Goal: Obtain resource: Download file/media

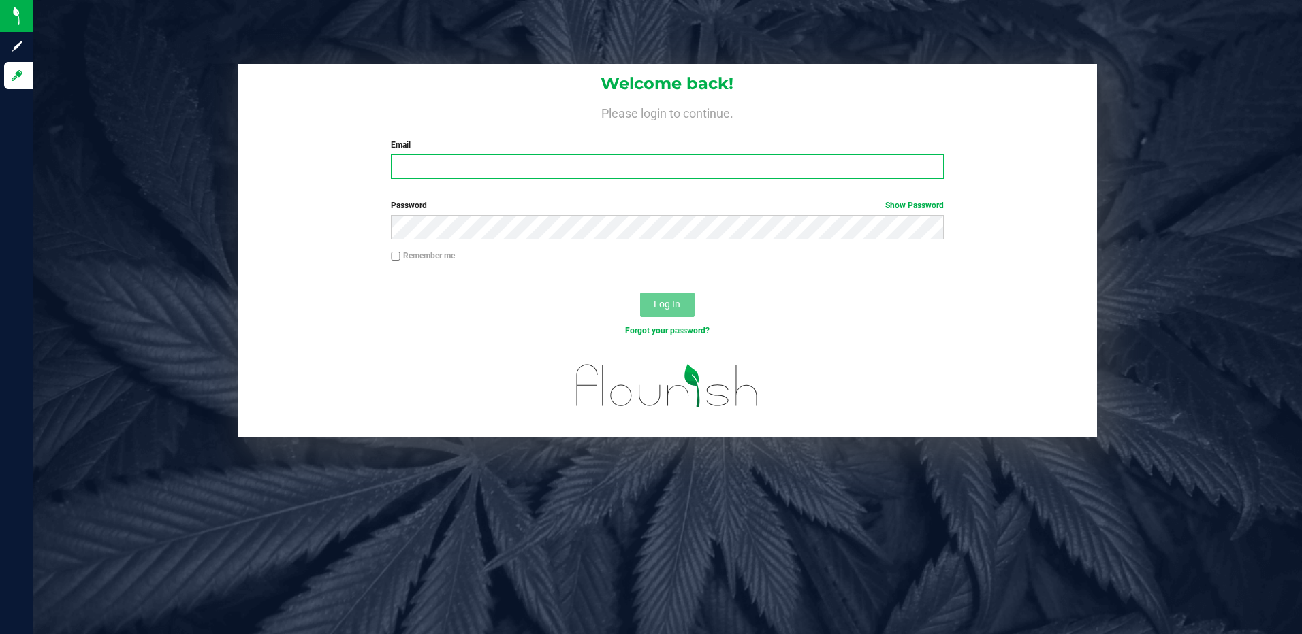
click at [443, 163] on input "Email" at bounding box center [667, 167] width 553 height 25
type input "[EMAIL_ADDRESS][DOMAIN_NAME]"
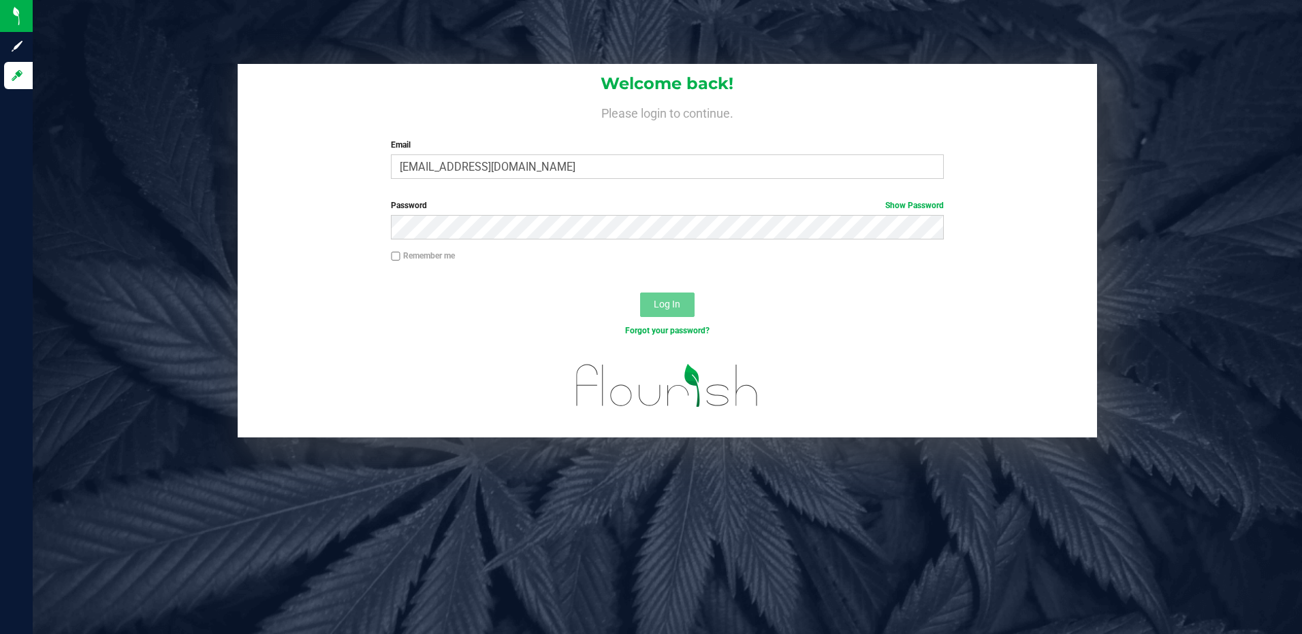
click at [453, 214] on div "Password Show Password" at bounding box center [667, 219] width 573 height 40
click at [670, 293] on button "Log In" at bounding box center [667, 305] width 54 height 25
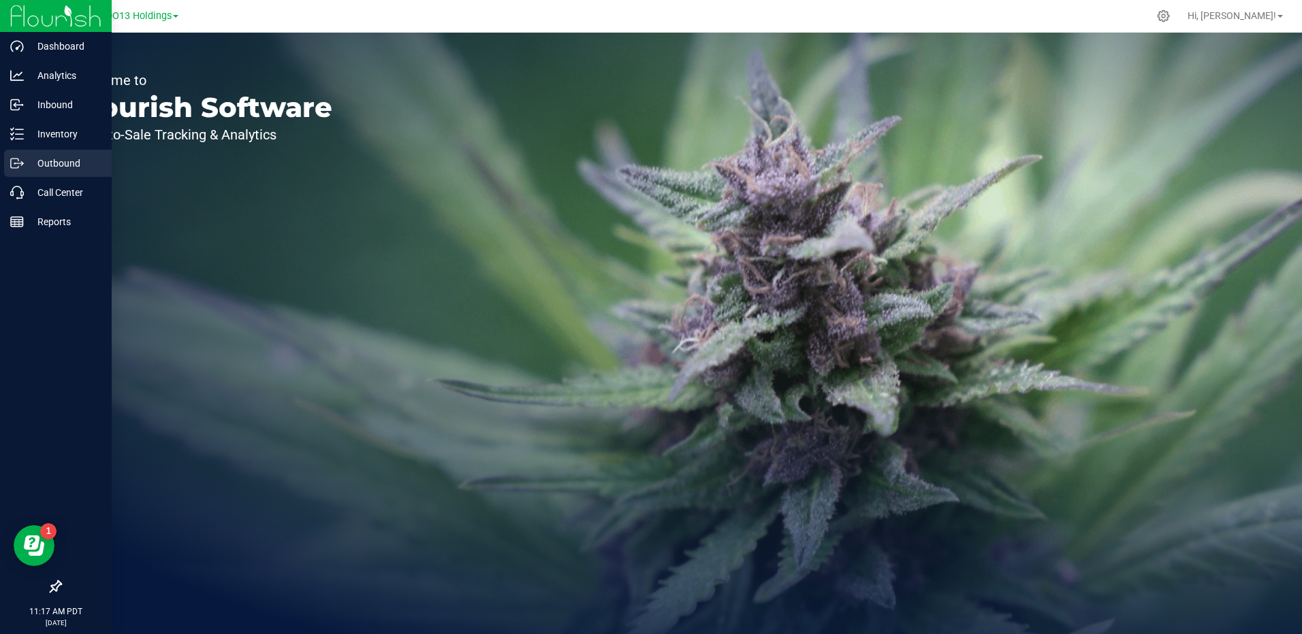
click at [48, 161] on p "Outbound" at bounding box center [65, 163] width 82 height 16
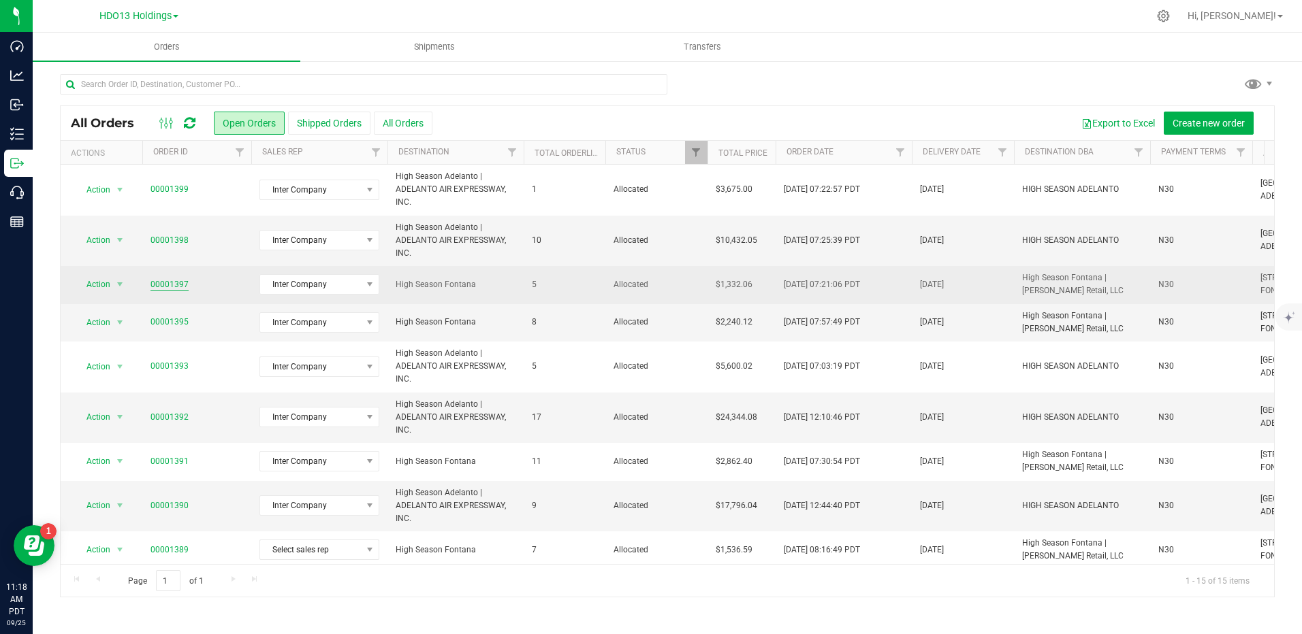
click at [167, 278] on link "00001397" at bounding box center [169, 284] width 38 height 13
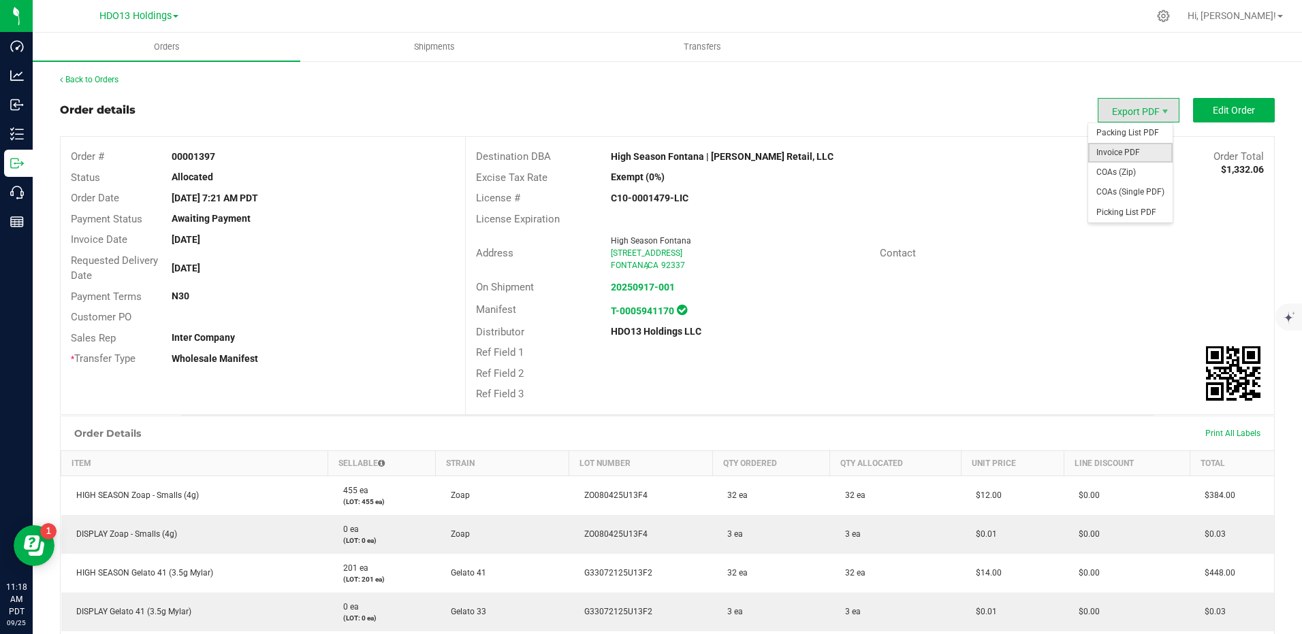
click at [1128, 151] on span "Invoice PDF" at bounding box center [1130, 153] width 84 height 20
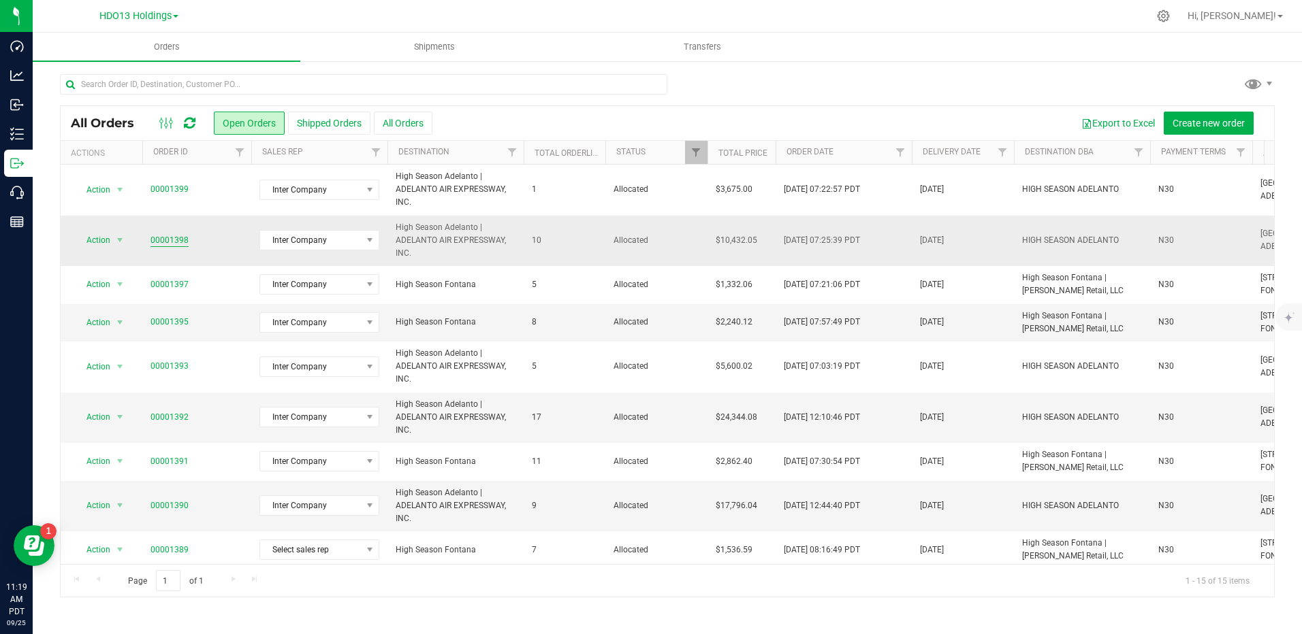
click at [169, 240] on link "00001398" at bounding box center [169, 240] width 38 height 13
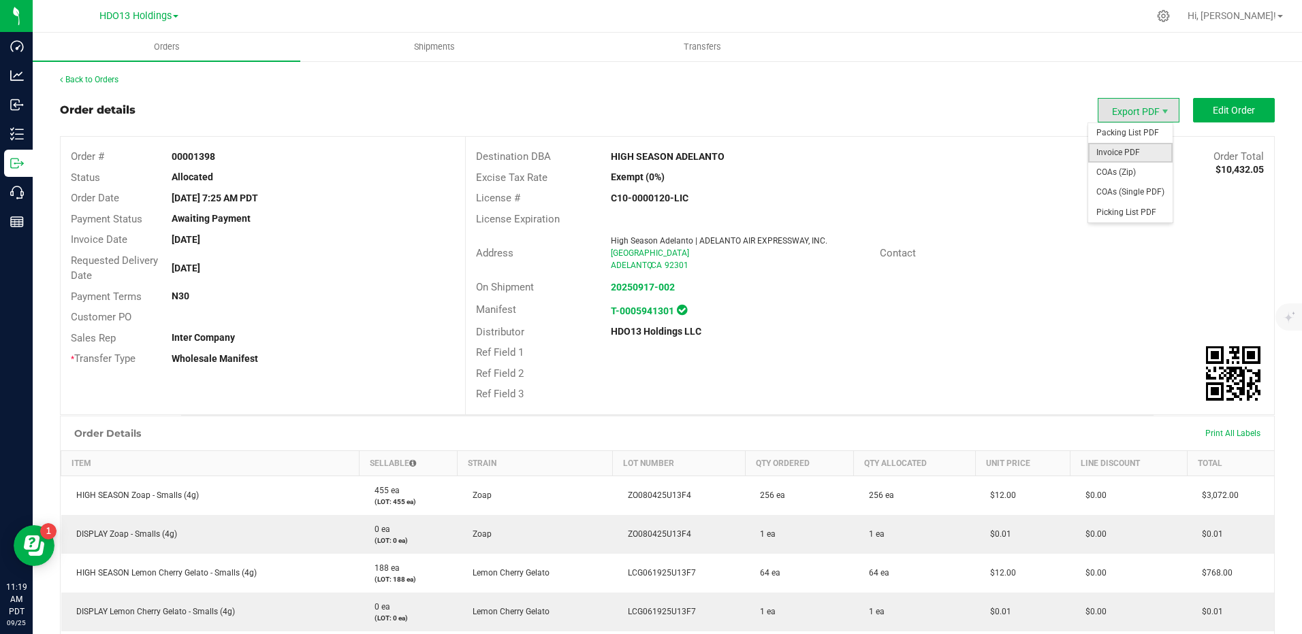
click at [1127, 149] on span "Invoice PDF" at bounding box center [1130, 153] width 84 height 20
click at [80, 82] on link "Back to Orders" at bounding box center [89, 80] width 59 height 10
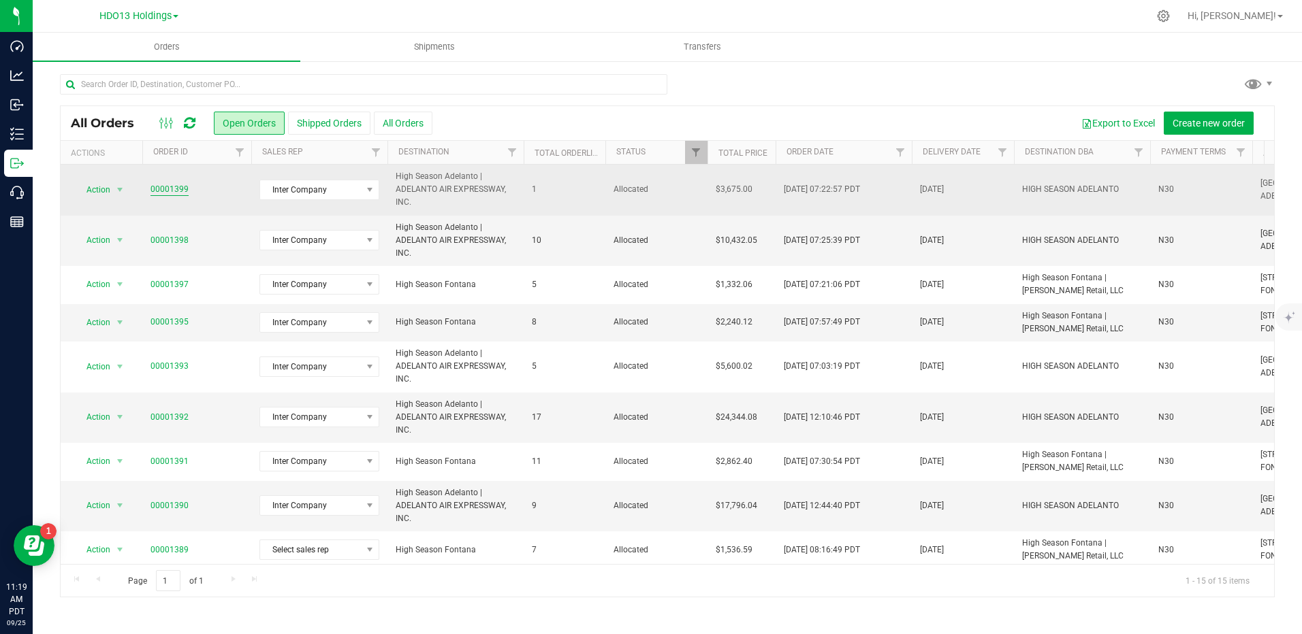
click at [176, 186] on link "00001399" at bounding box center [169, 189] width 38 height 13
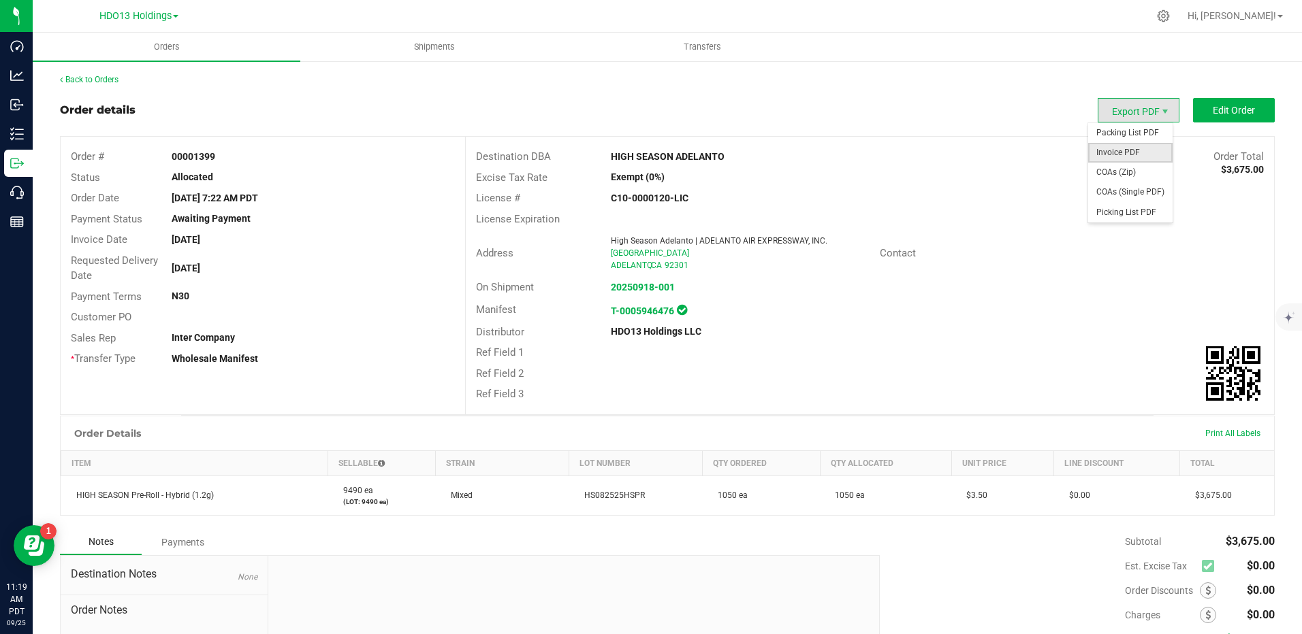
click at [1120, 152] on span "Invoice PDF" at bounding box center [1130, 153] width 84 height 20
